Goal: Task Accomplishment & Management: Manage account settings

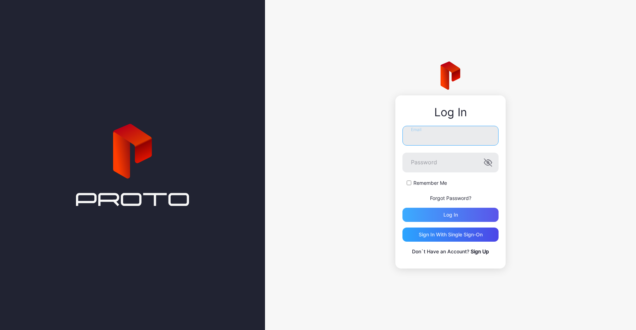
type input "**********"
click at [468, 208] on div "Log in" at bounding box center [451, 215] width 96 height 14
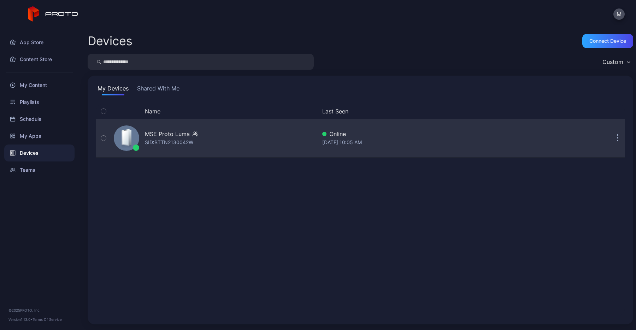
click at [134, 141] on div at bounding box center [126, 138] width 25 height 25
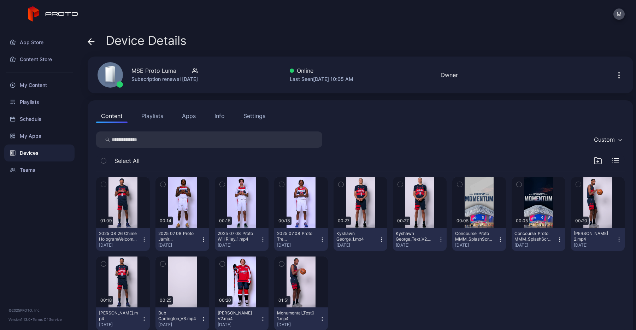
click at [157, 120] on button "Playlists" at bounding box center [152, 116] width 32 height 14
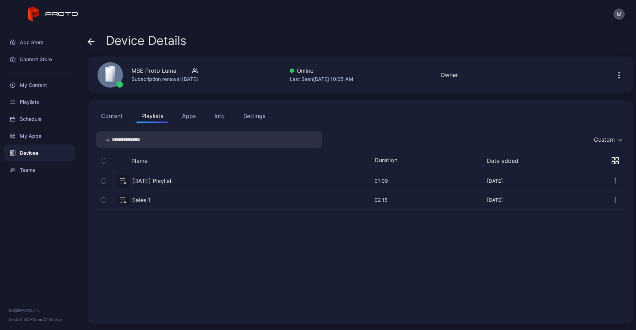
click at [104, 182] on icon "button" at bounding box center [103, 181] width 5 height 8
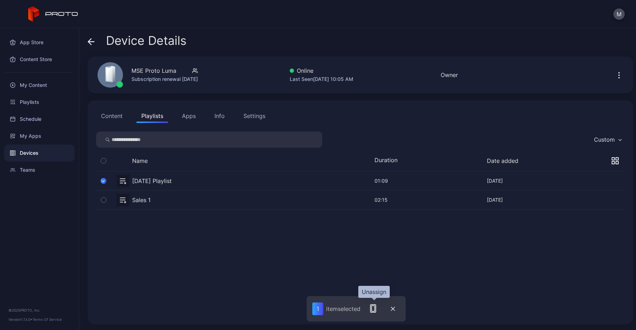
click at [376, 307] on icon "button" at bounding box center [373, 308] width 8 height 8
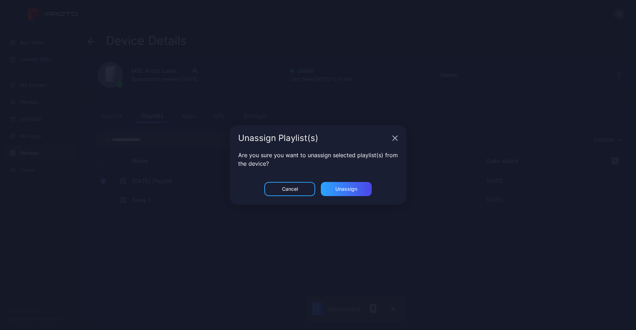
click at [350, 199] on div "Cancel Unassign" at bounding box center [318, 193] width 177 height 23
click at [350, 193] on div "Unassign" at bounding box center [346, 189] width 51 height 14
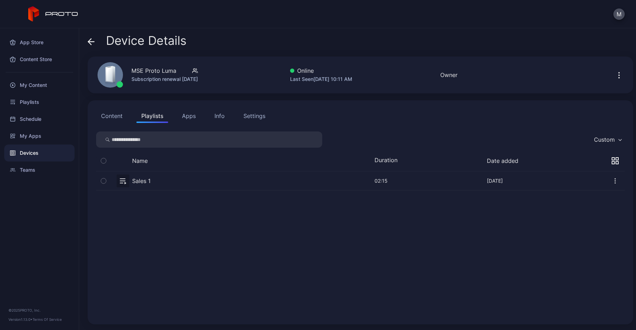
click at [297, 190] on button "button" at bounding box center [360, 180] width 529 height 19
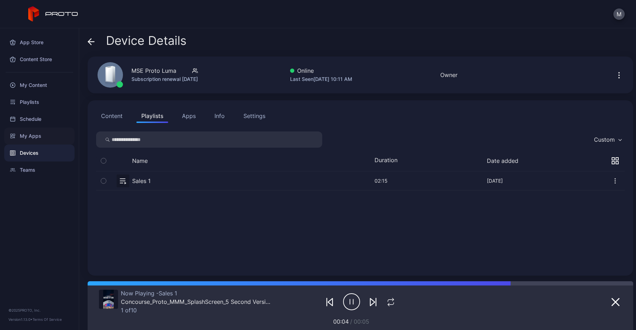
click at [41, 140] on div "My Apps" at bounding box center [39, 136] width 70 height 17
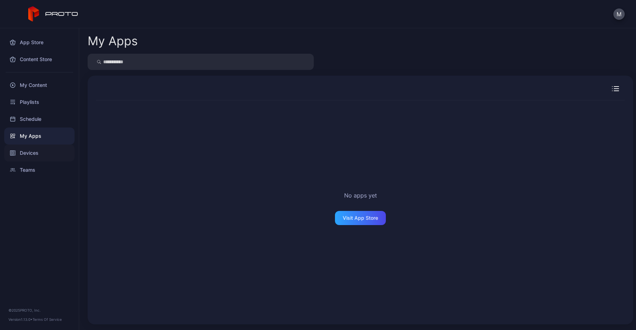
click at [42, 150] on div "Devices" at bounding box center [39, 153] width 70 height 17
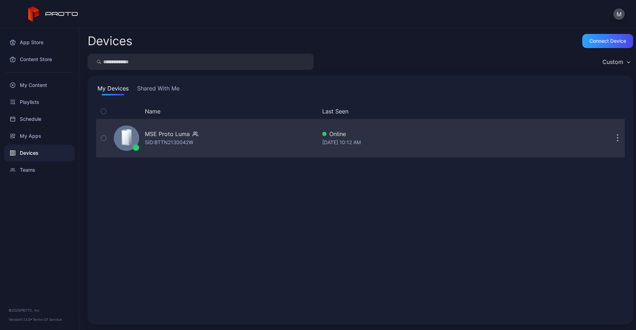
click at [155, 126] on div "MSE Proto [PERSON_NAME]: BTTN2130042W" at bounding box center [214, 138] width 206 height 35
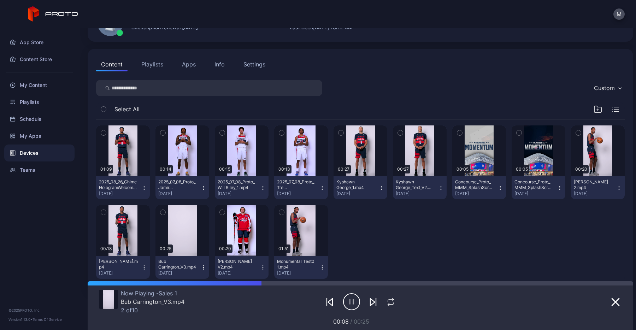
scroll to position [51, 0]
click at [156, 64] on button "Playlists" at bounding box center [152, 65] width 32 height 14
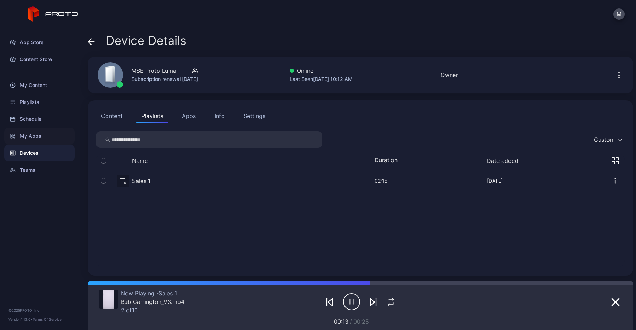
click at [56, 141] on div "My Apps" at bounding box center [39, 136] width 70 height 17
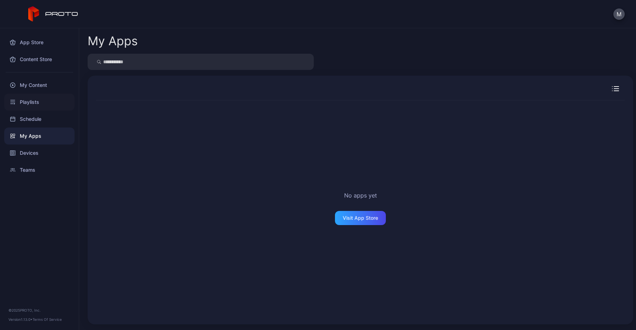
click at [50, 103] on div "Playlists" at bounding box center [39, 102] width 70 height 17
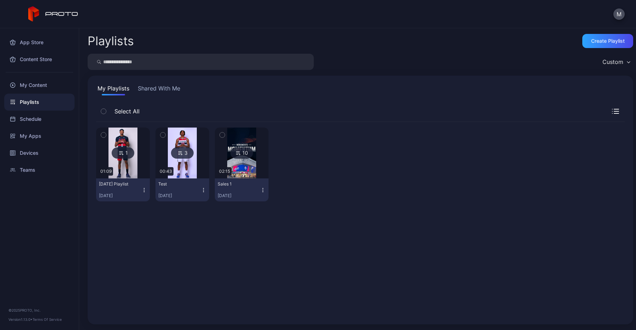
click at [115, 162] on img at bounding box center [123, 153] width 29 height 51
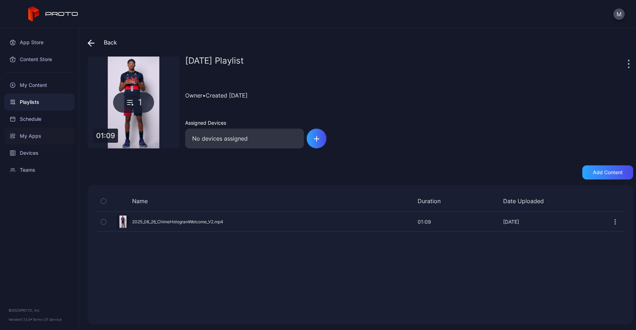
click at [41, 133] on div "My Apps" at bounding box center [39, 136] width 70 height 17
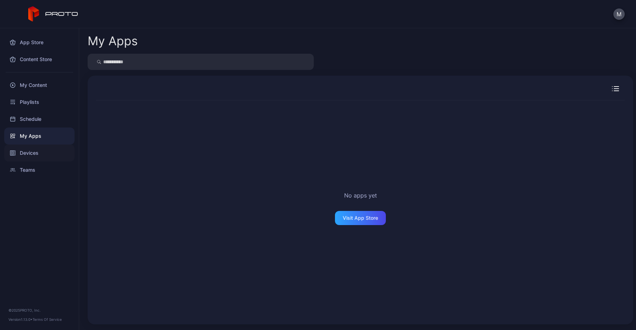
click at [42, 147] on div "Devices" at bounding box center [39, 153] width 70 height 17
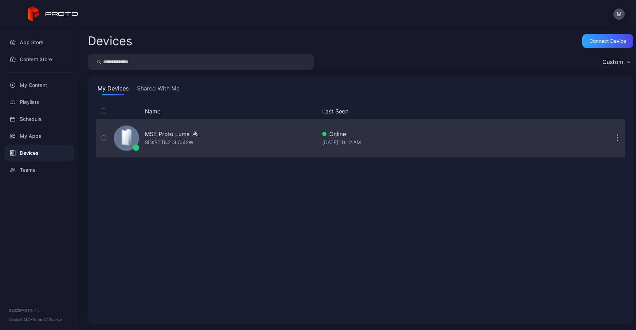
click at [150, 129] on div "MSE Proto [PERSON_NAME]: BTTN2130042W" at bounding box center [214, 138] width 206 height 35
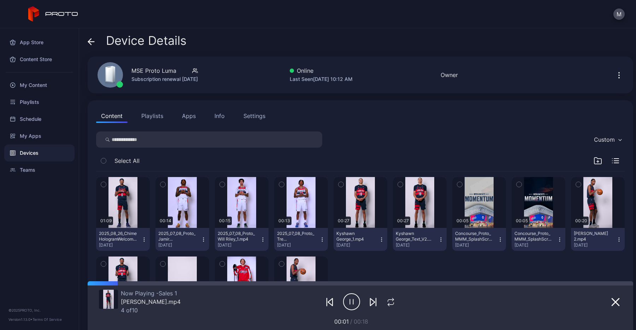
click at [144, 241] on icon "button" at bounding box center [144, 241] width 0 height 0
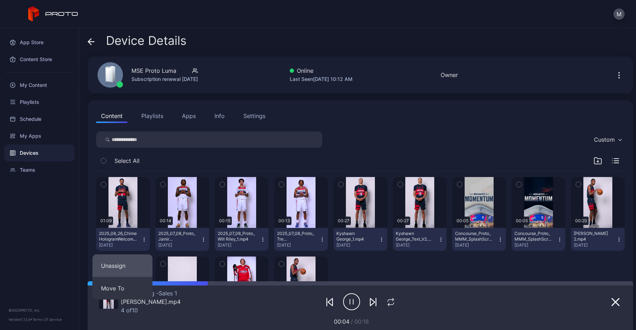
click at [138, 260] on button "Unassign" at bounding box center [123, 266] width 60 height 23
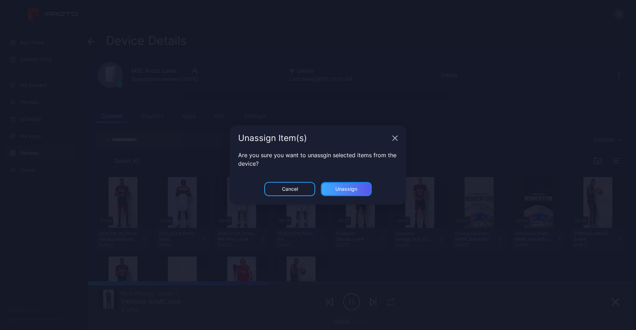
click at [349, 190] on div "Unassign" at bounding box center [347, 189] width 22 height 6
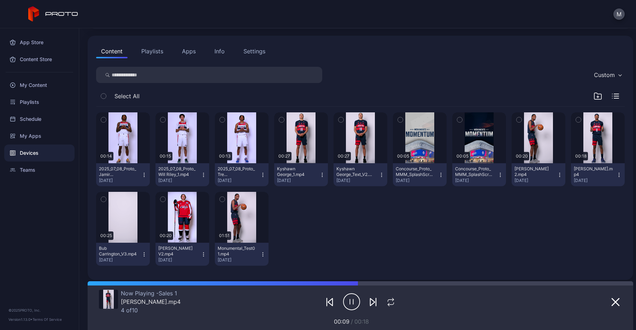
scroll to position [69, 0]
